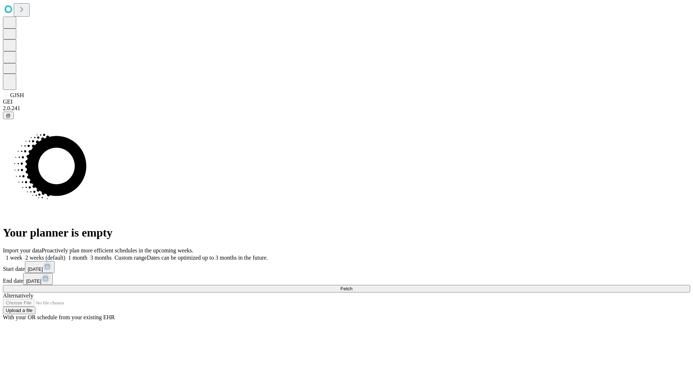
click at [352, 286] on span "Fetch" at bounding box center [346, 288] width 12 height 5
